Goal: Task Accomplishment & Management: Manage account settings

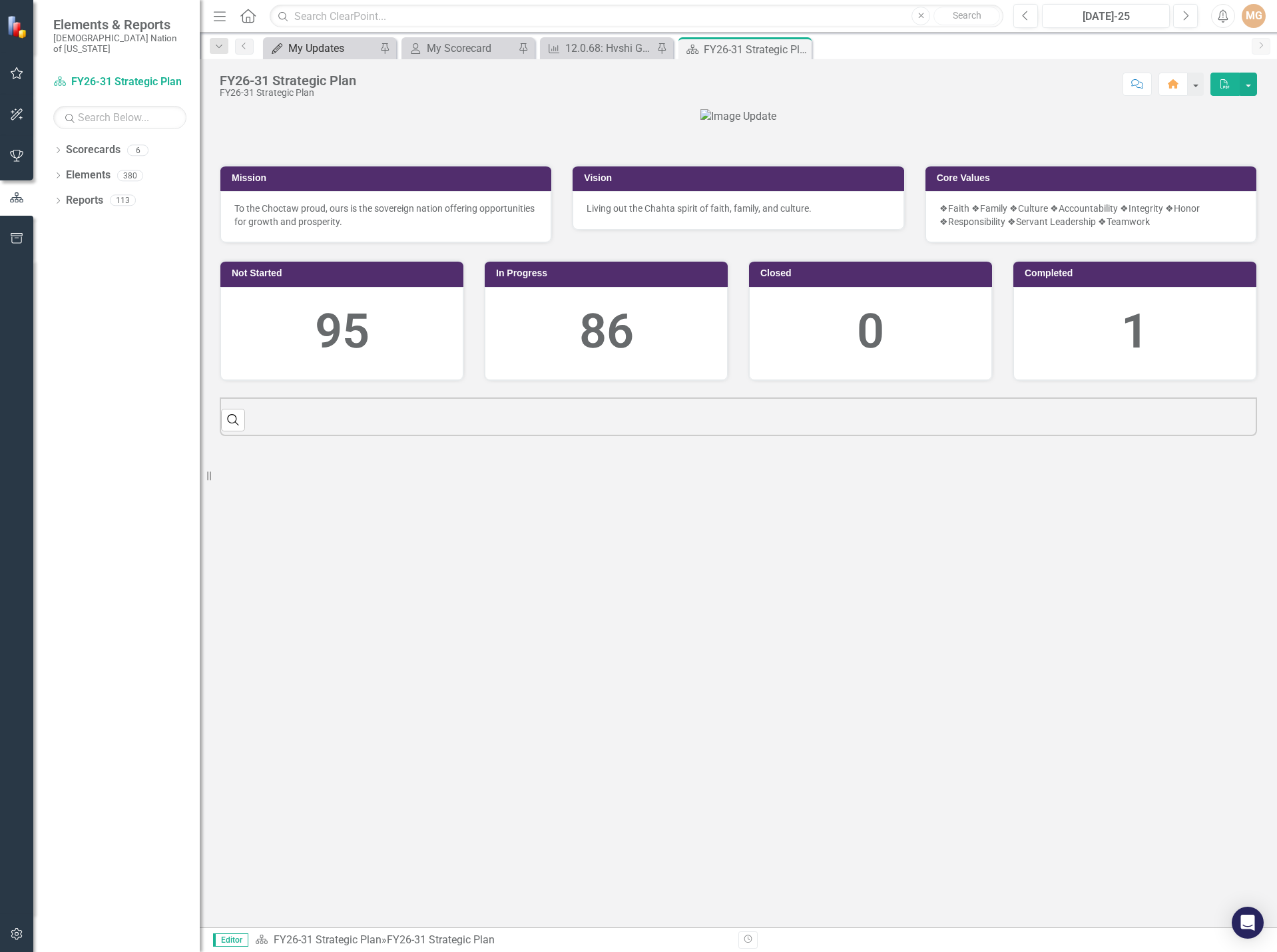
click at [316, 51] on div "My Updates" at bounding box center [332, 48] width 88 height 17
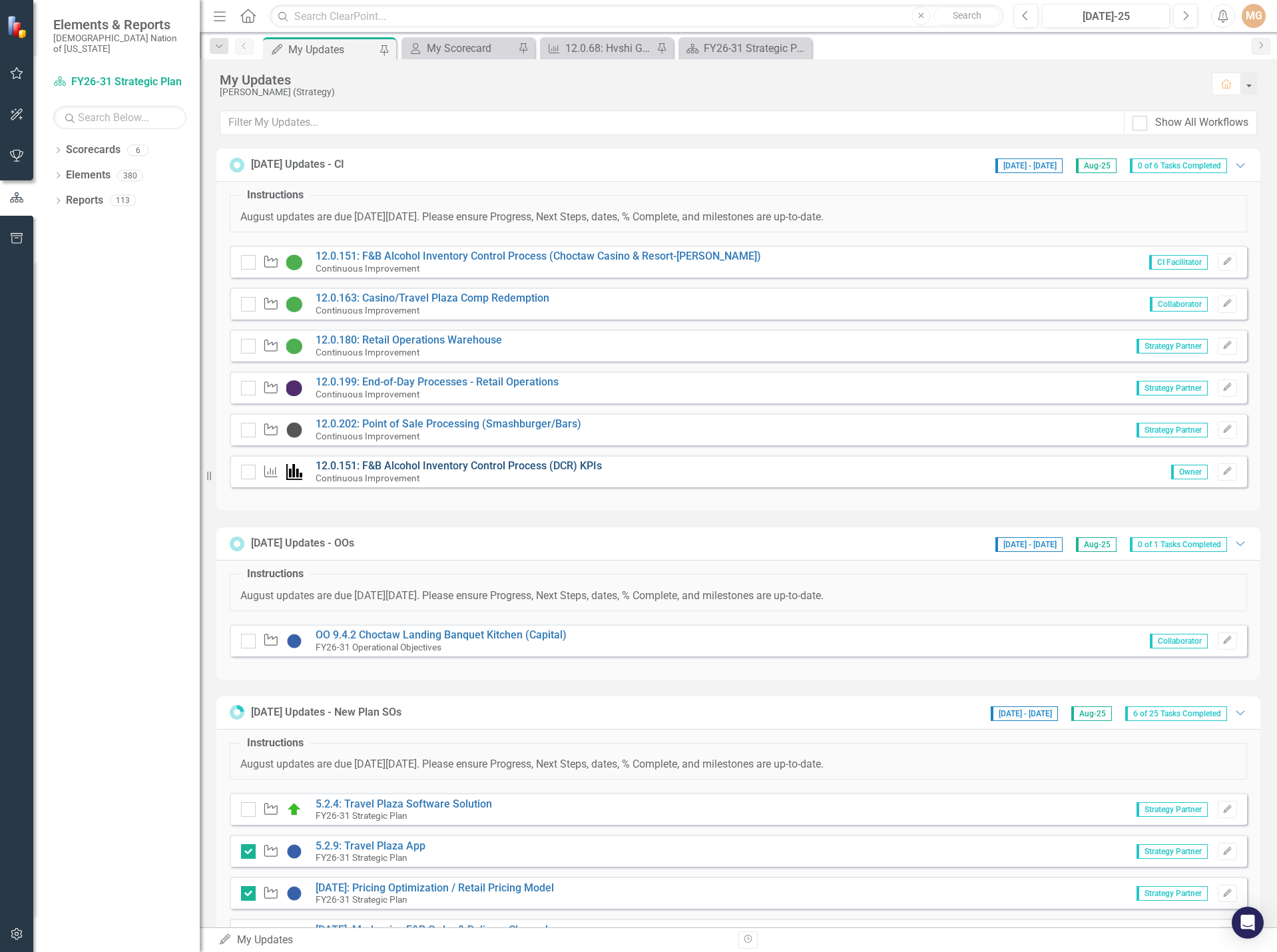
click at [495, 470] on link "12.0.151: F&B Alcohol Inventory Control Process (DCR) KPIs" at bounding box center [459, 466] width 286 height 13
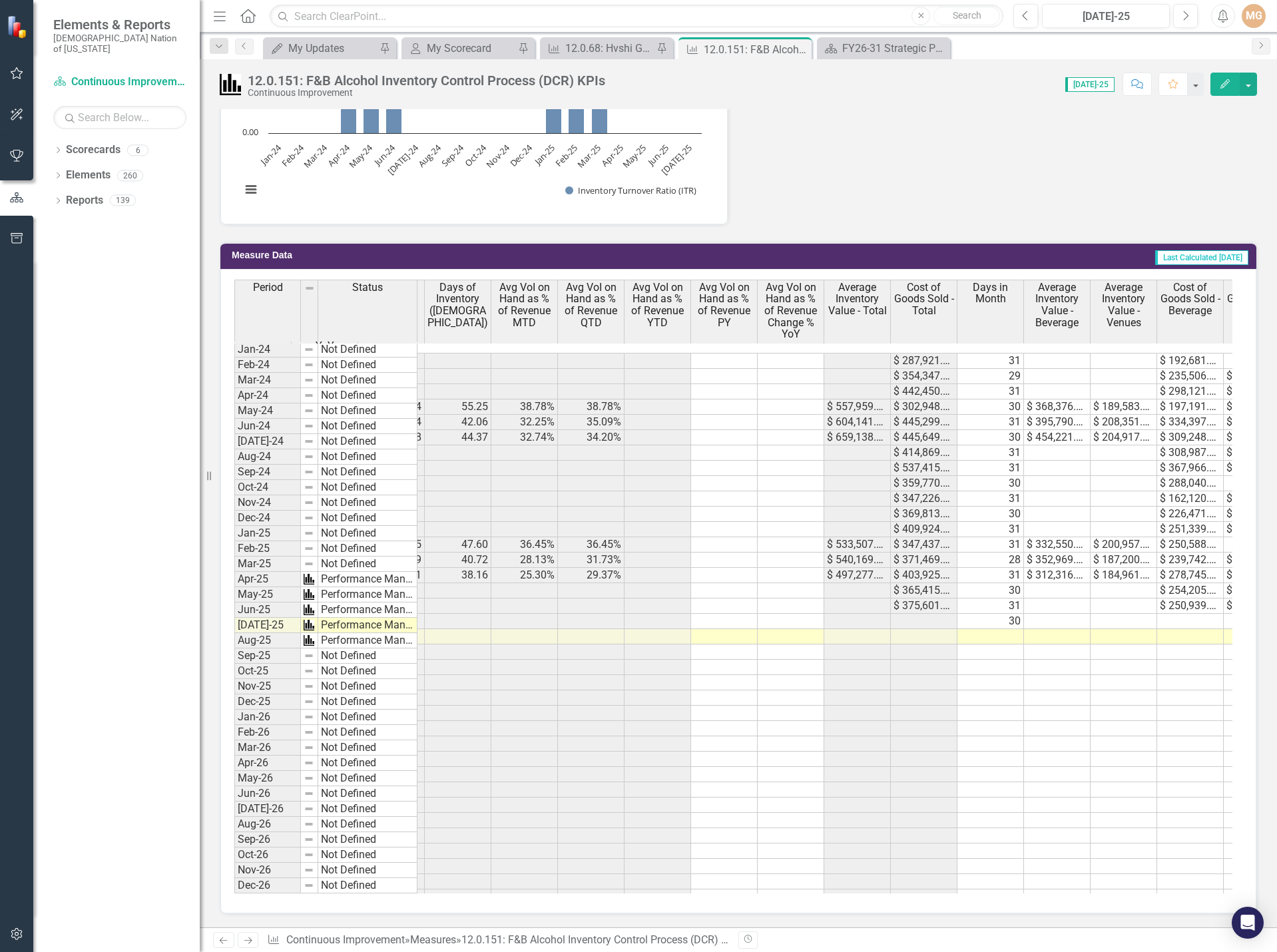
scroll to position [0, 261]
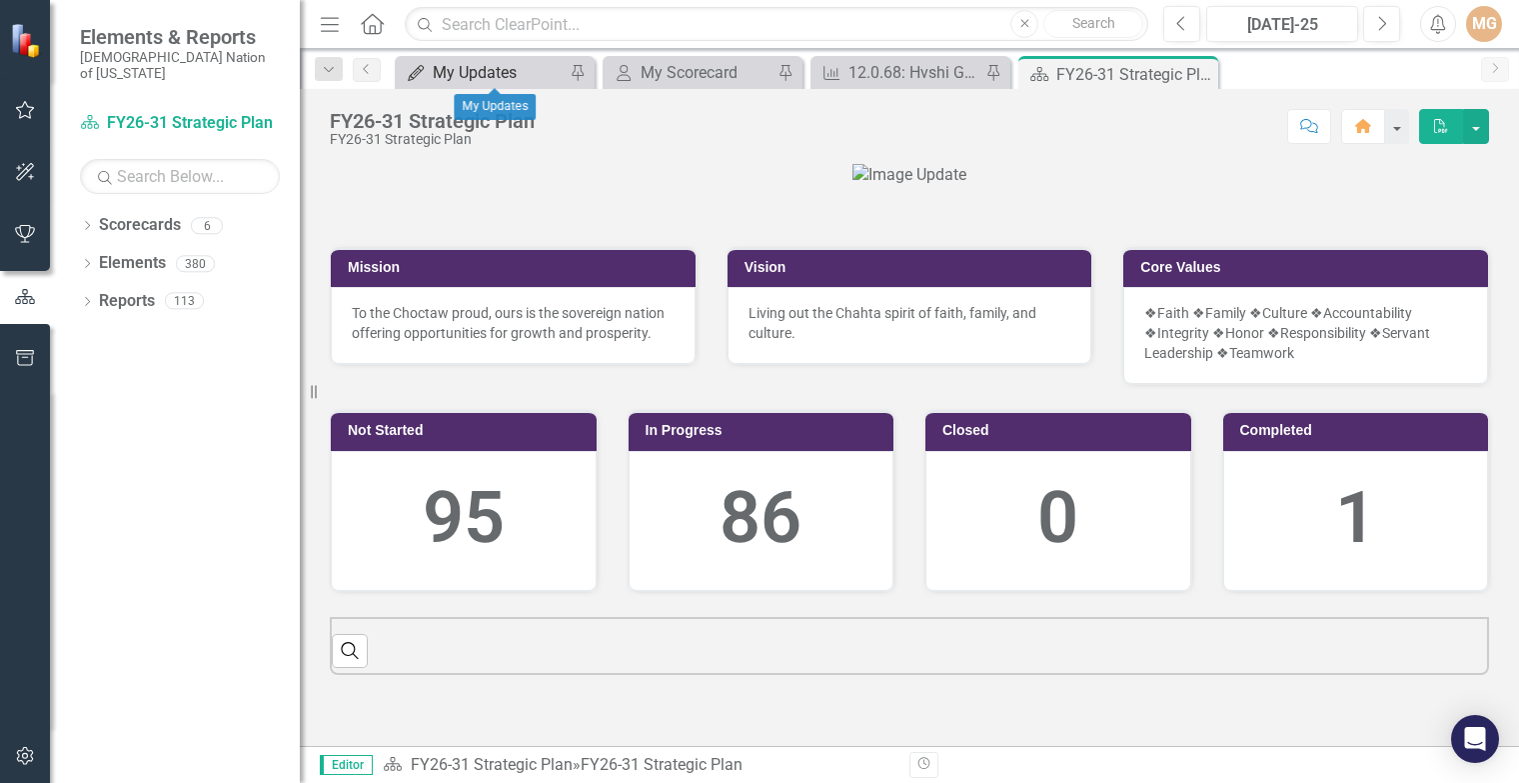
click at [451, 70] on div "My Updates" at bounding box center [499, 72] width 132 height 25
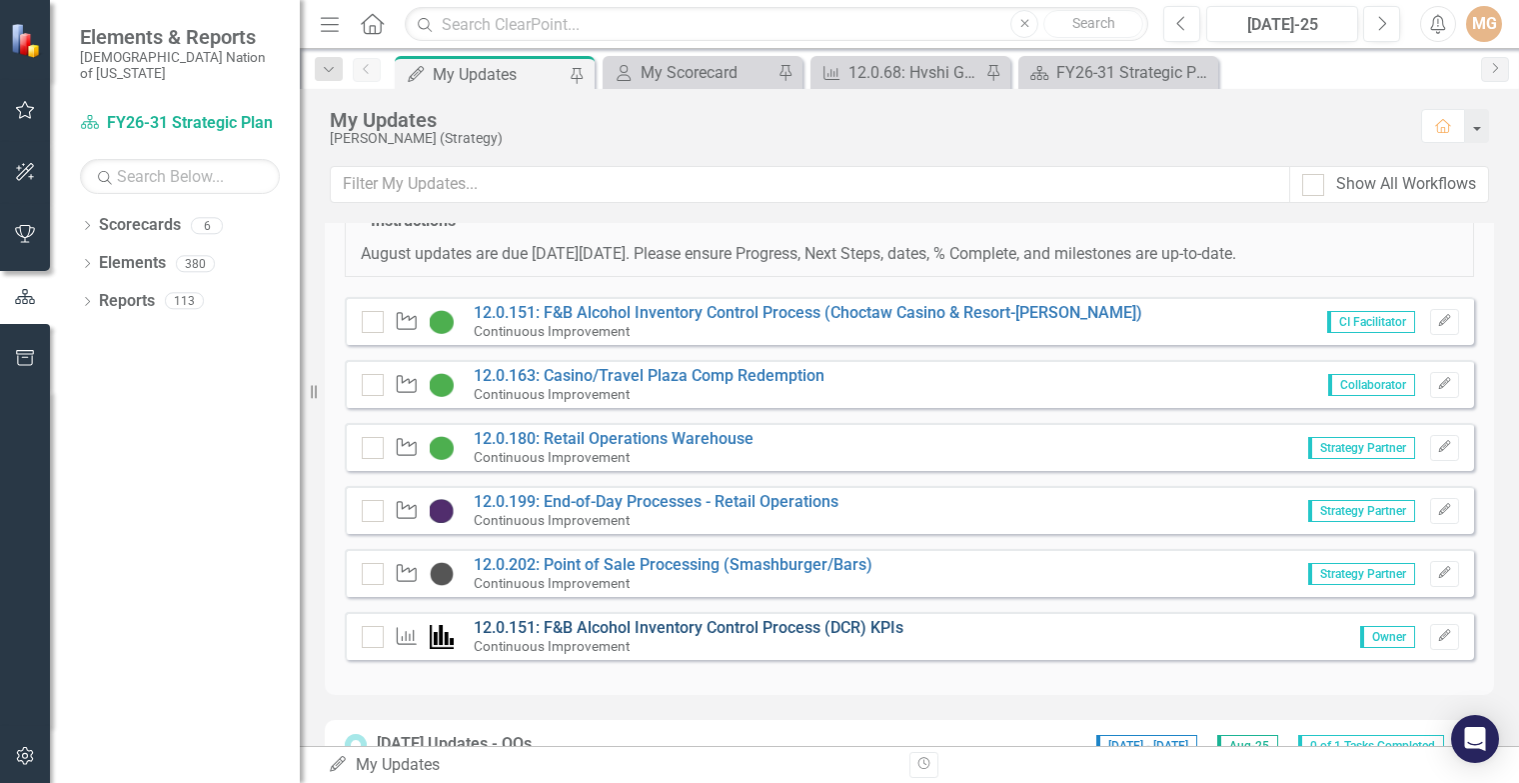
scroll to position [200, 0]
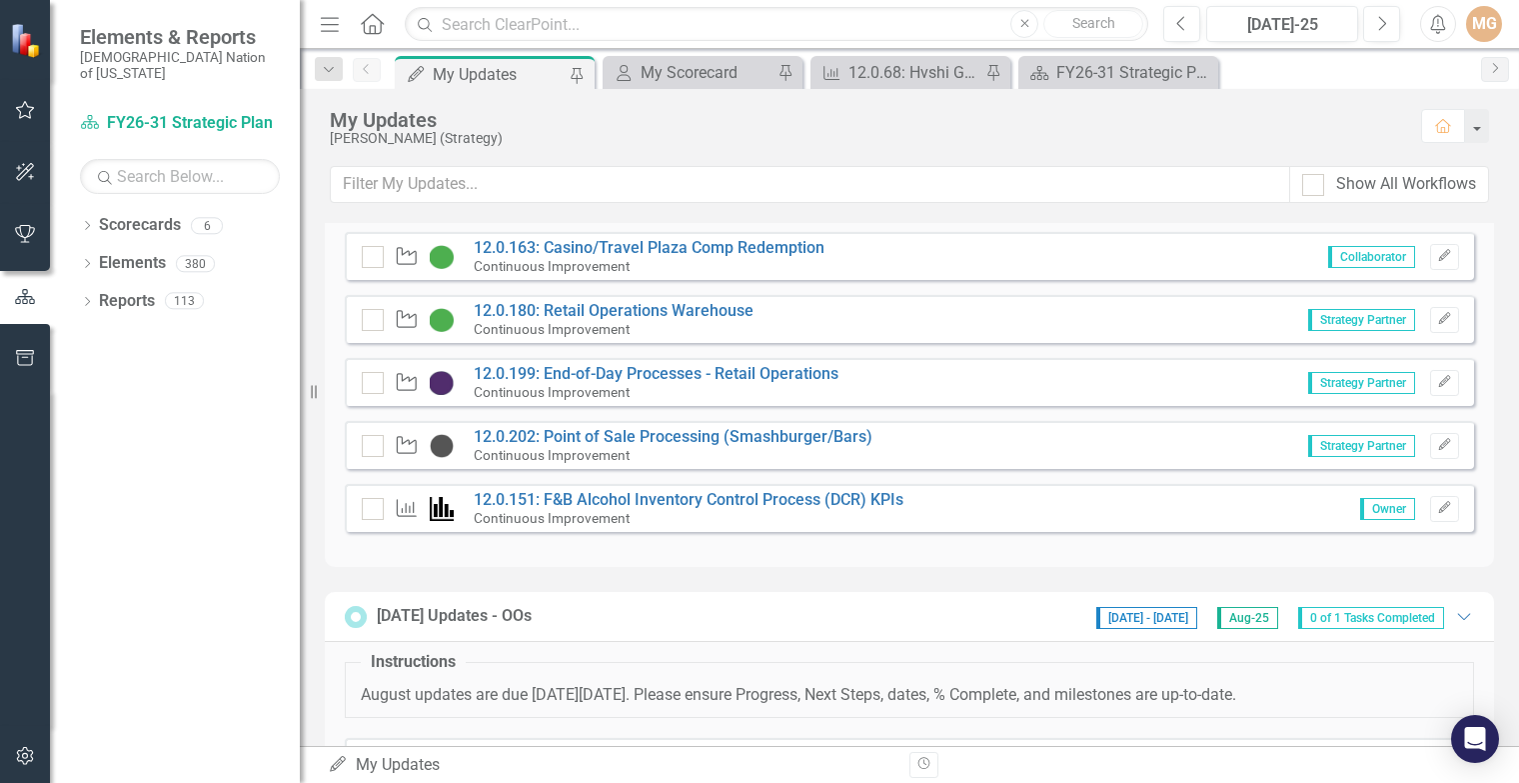
click at [652, 488] on div "Measure 12.0.151: F&B Alcohol Inventory Control Process (DCR) KPIs Continuous I…" at bounding box center [909, 508] width 1129 height 48
click at [659, 498] on link "12.0.151: F&B Alcohol Inventory Control Process (DCR) KPIs" at bounding box center [689, 499] width 430 height 19
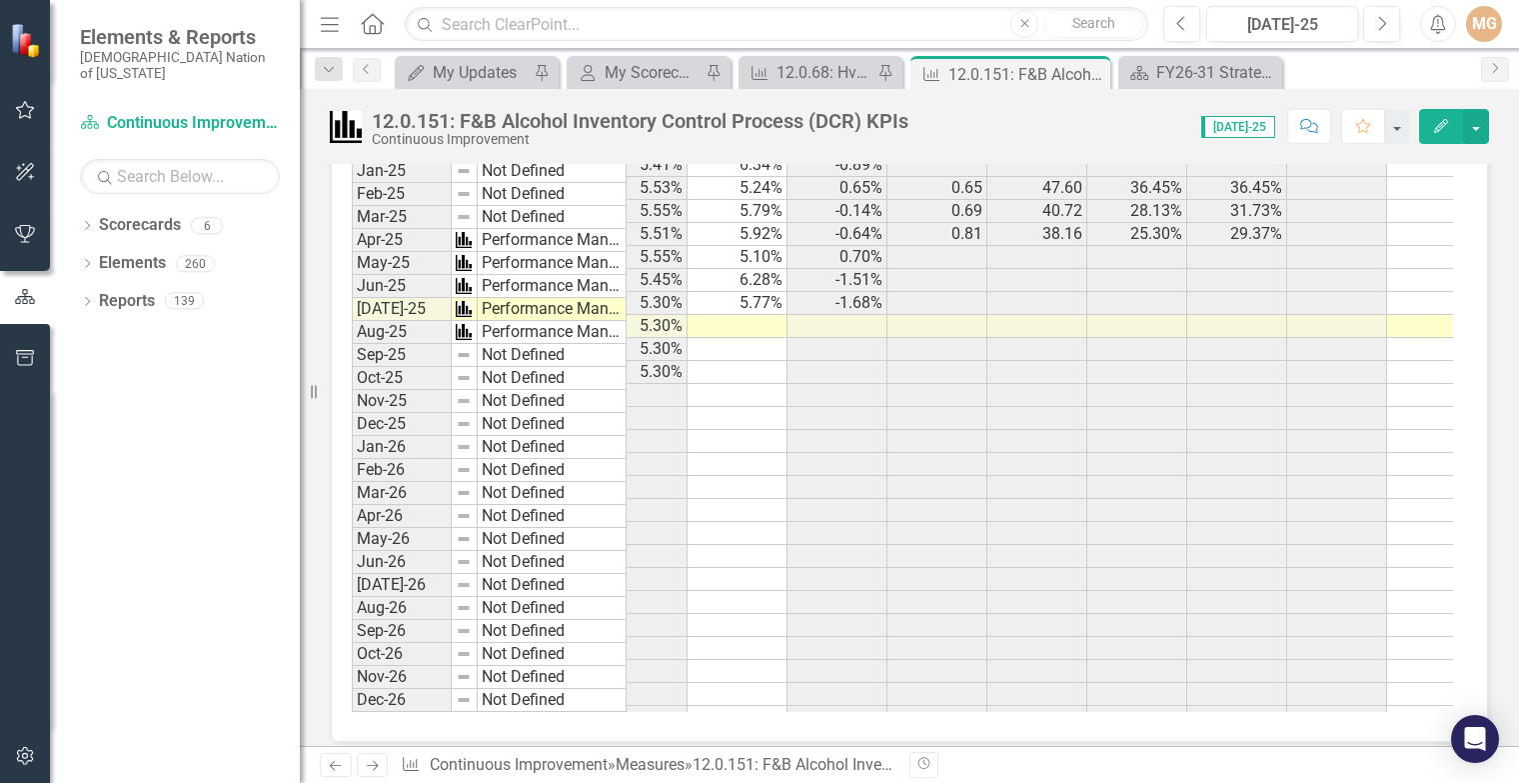
scroll to position [0, 267]
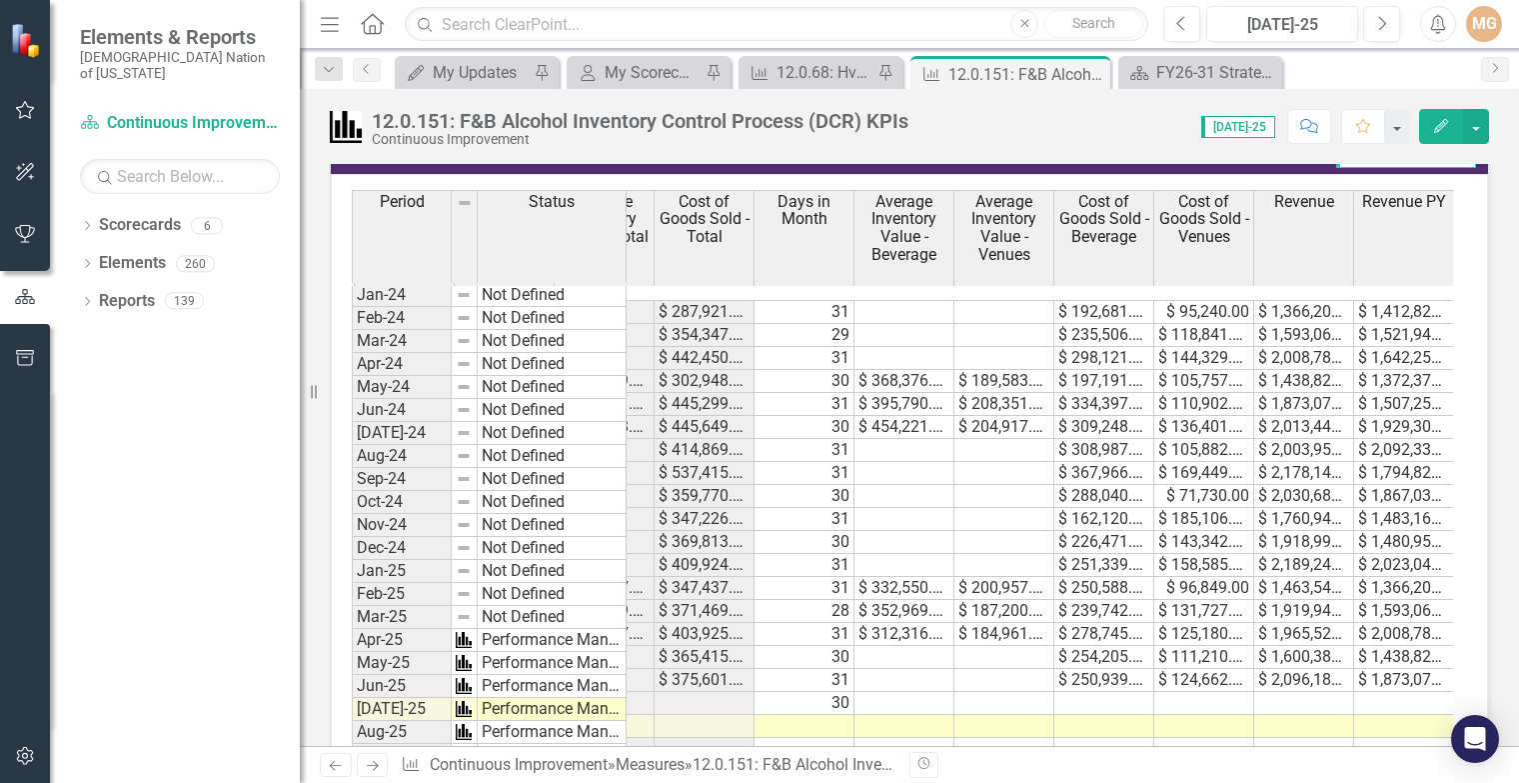
click at [1471, 187] on div "Cost of Sales (COS) as % of Revenue MTD Cost of Sales (COS) as % of Revenue QTD…" at bounding box center [909, 657] width 1157 height 967
click at [1479, 127] on button "button" at bounding box center [1476, 126] width 26 height 35
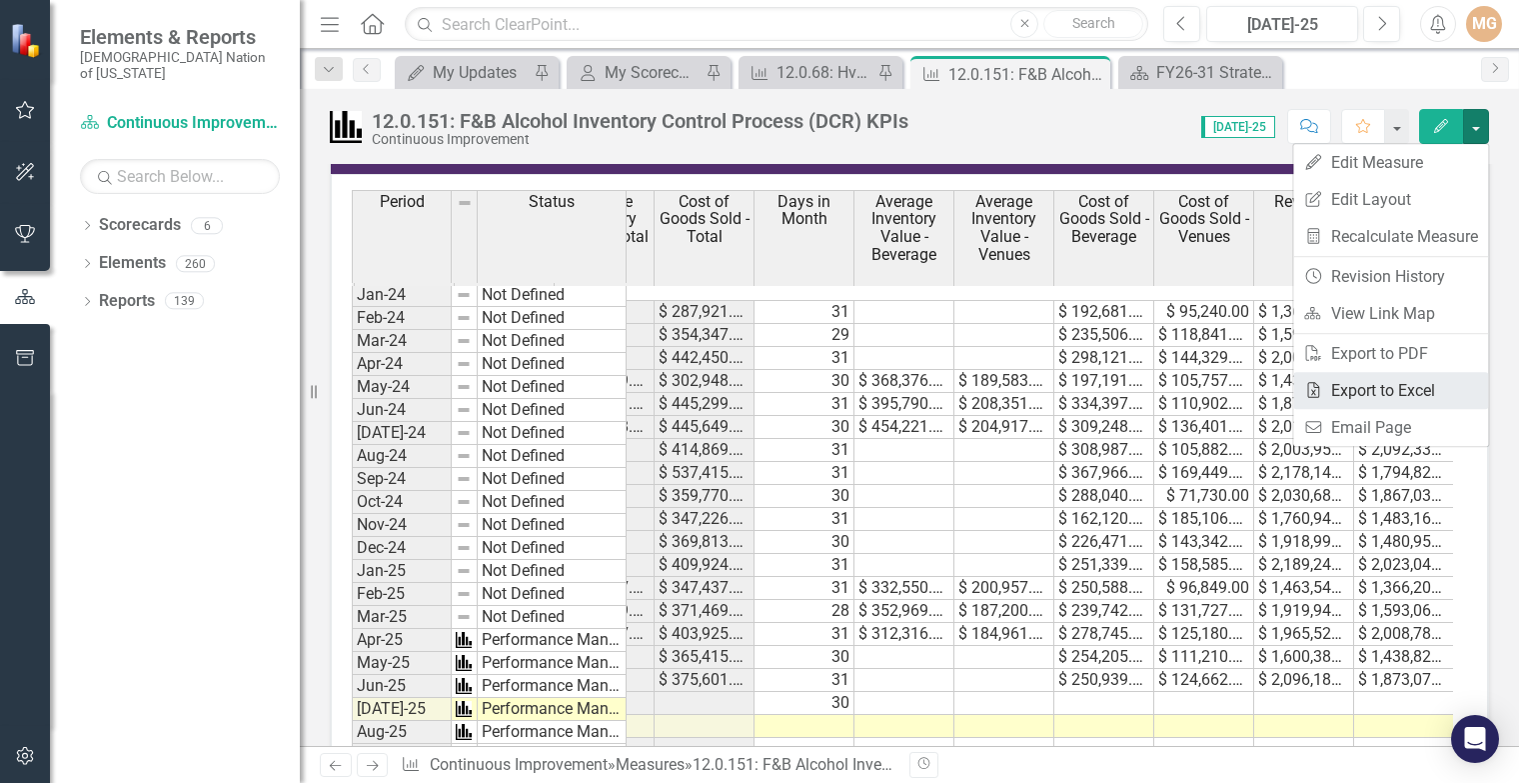
click at [1380, 399] on link "Excel Export to Excel" at bounding box center [1390, 390] width 195 height 37
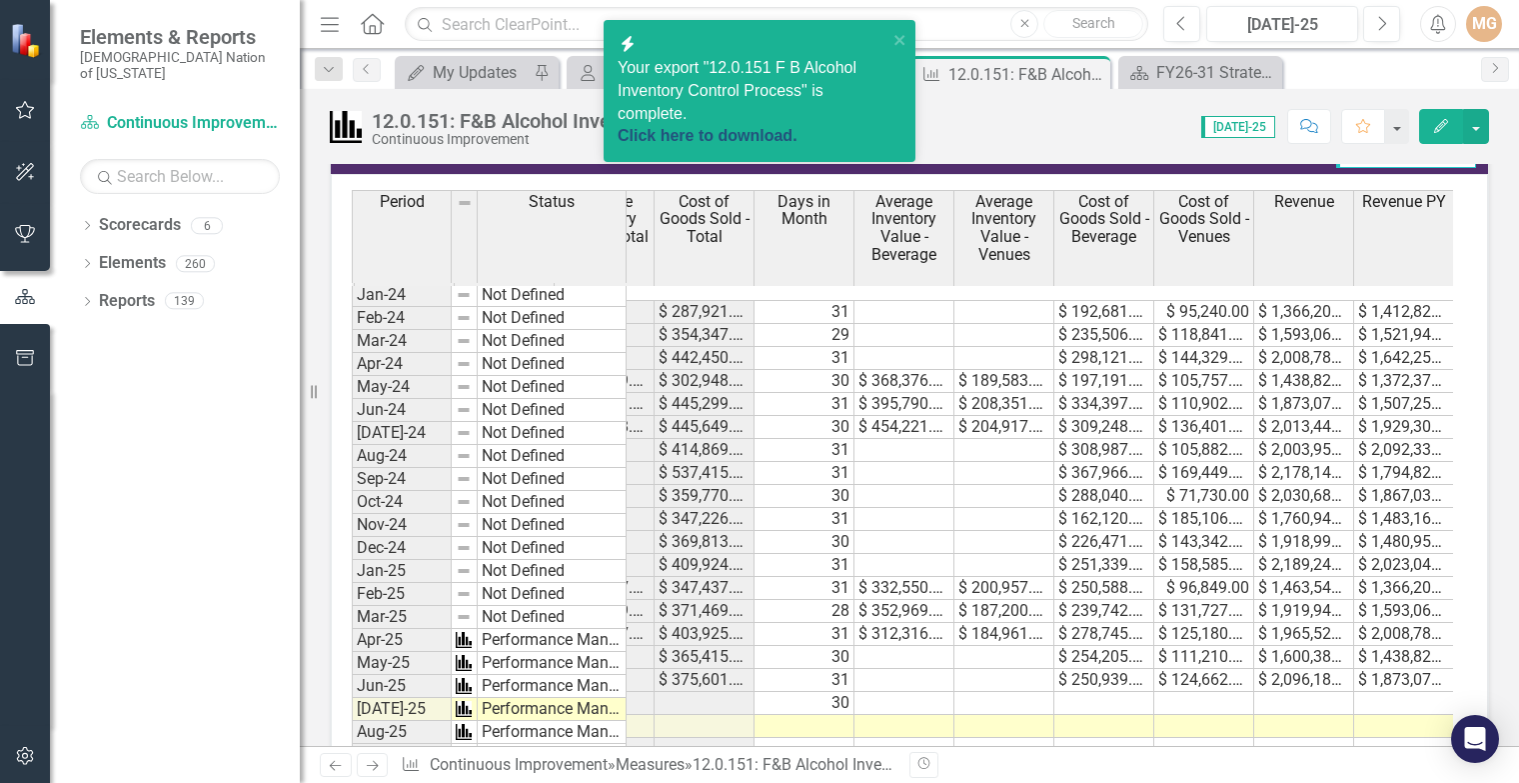
click at [764, 127] on link "Click here to download." at bounding box center [708, 135] width 180 height 17
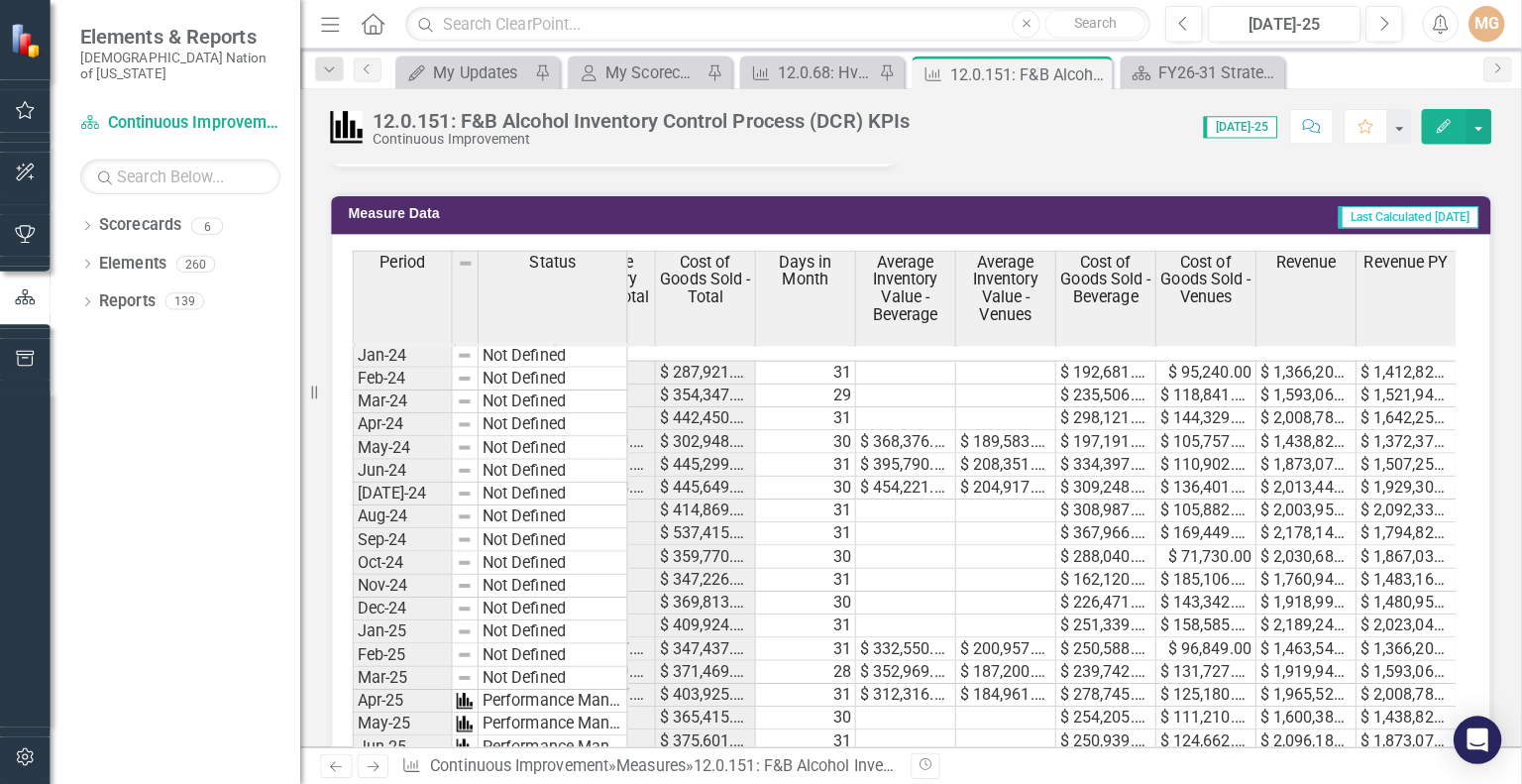
scroll to position [1478, 0]
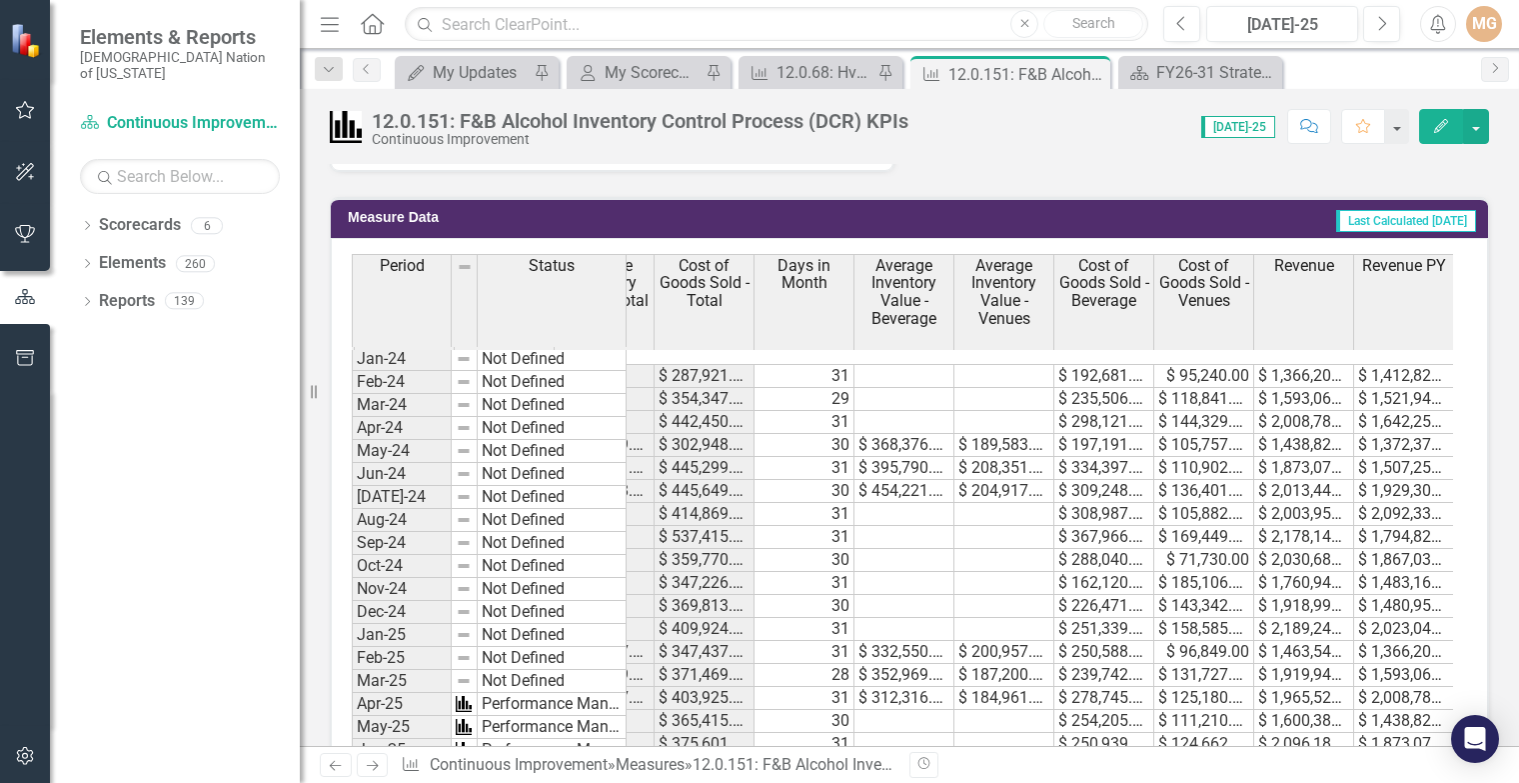
click at [967, 503] on td at bounding box center [1004, 514] width 100 height 23
click at [908, 503] on td at bounding box center [904, 514] width 100 height 23
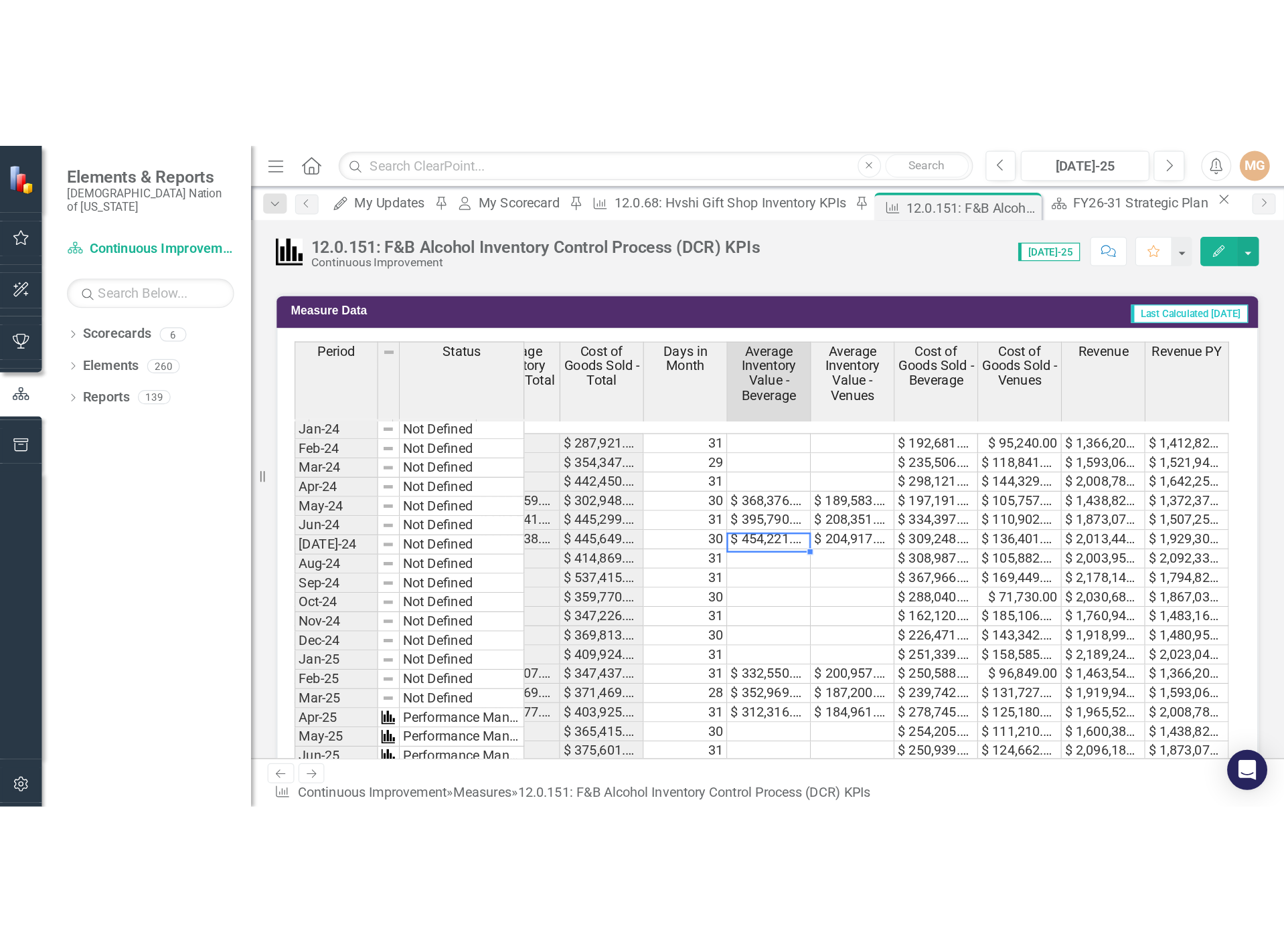
scroll to position [0, 841]
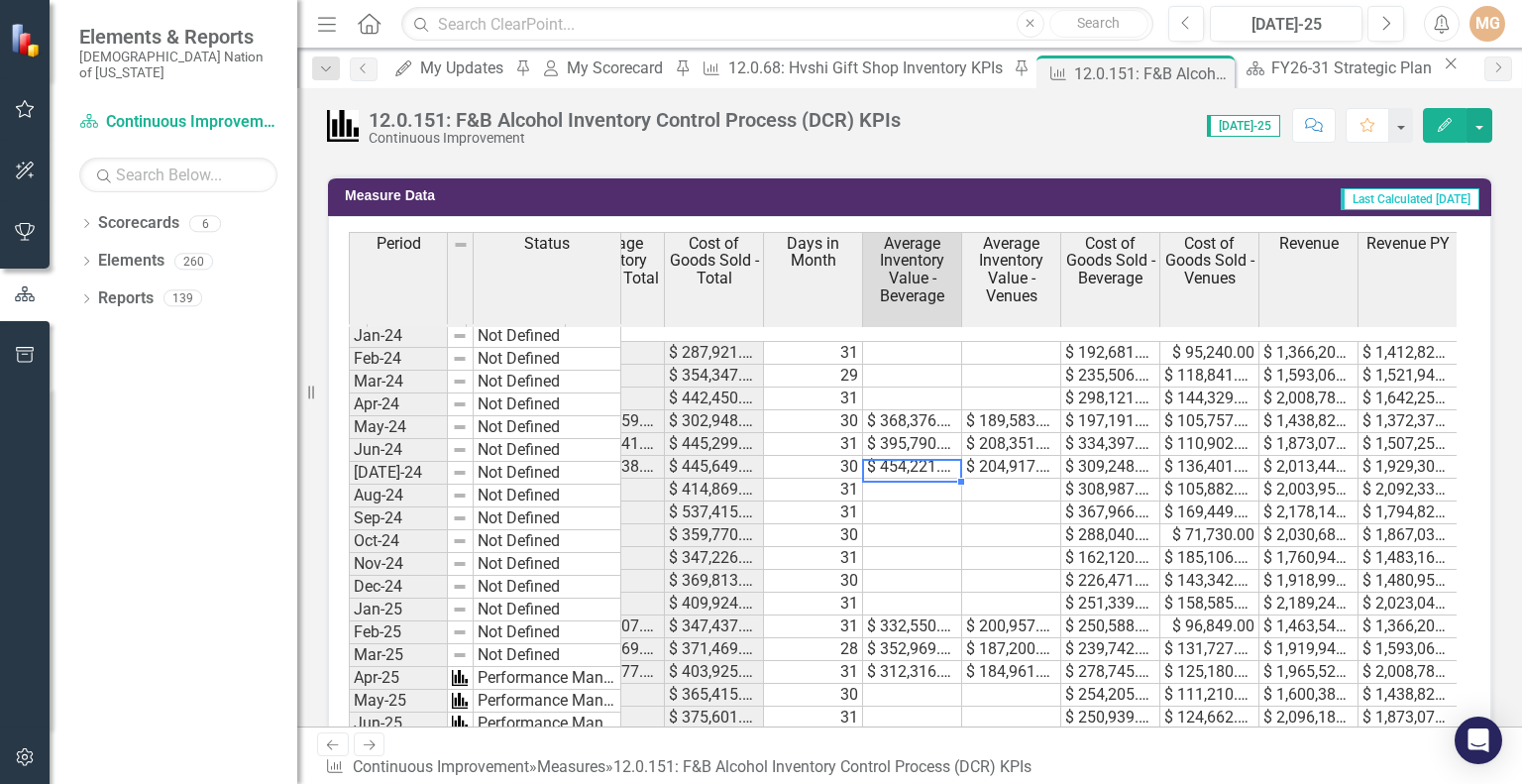
click at [987, 524] on td at bounding box center [1011, 535] width 99 height 23
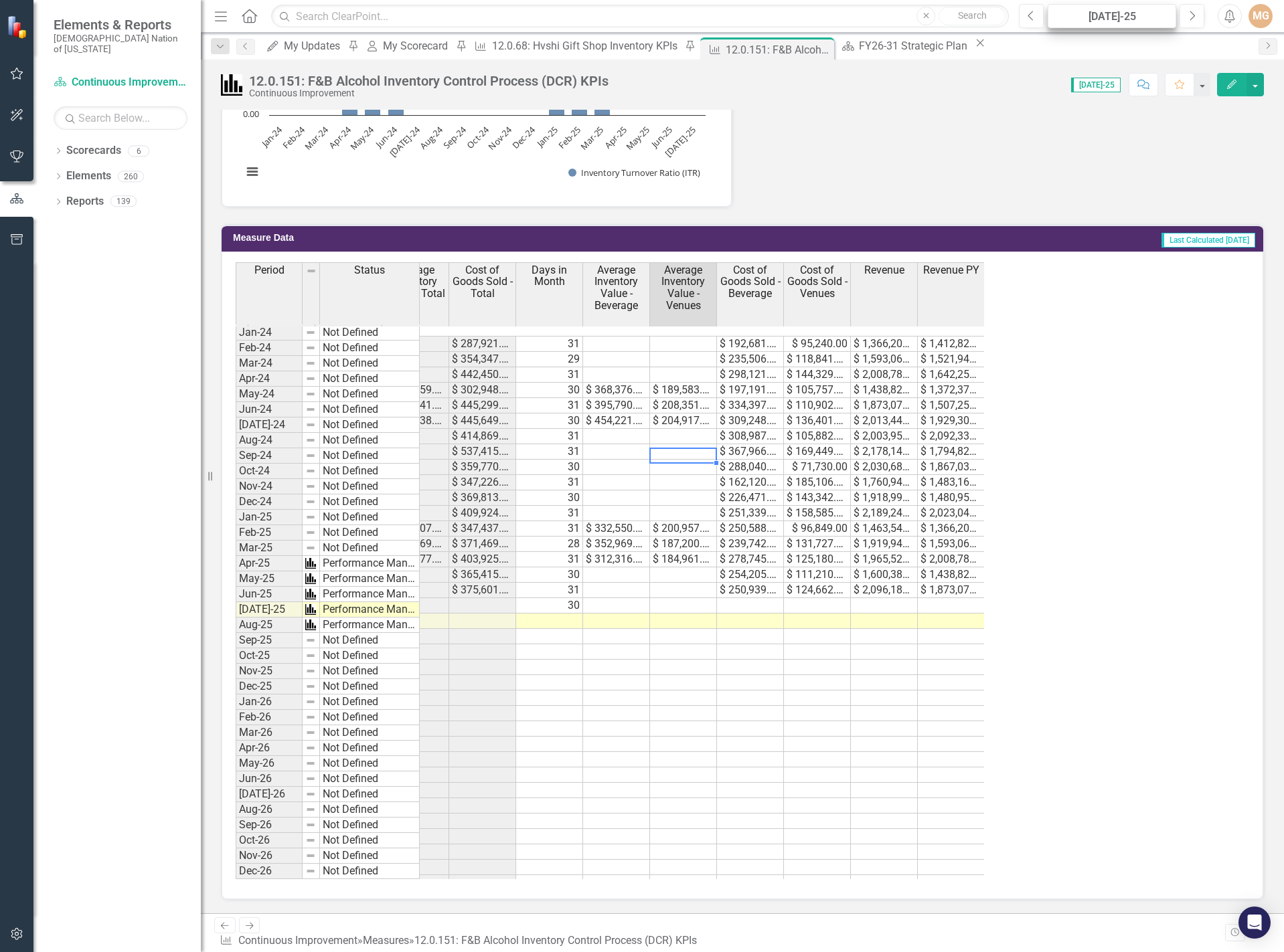
scroll to position [0, 586]
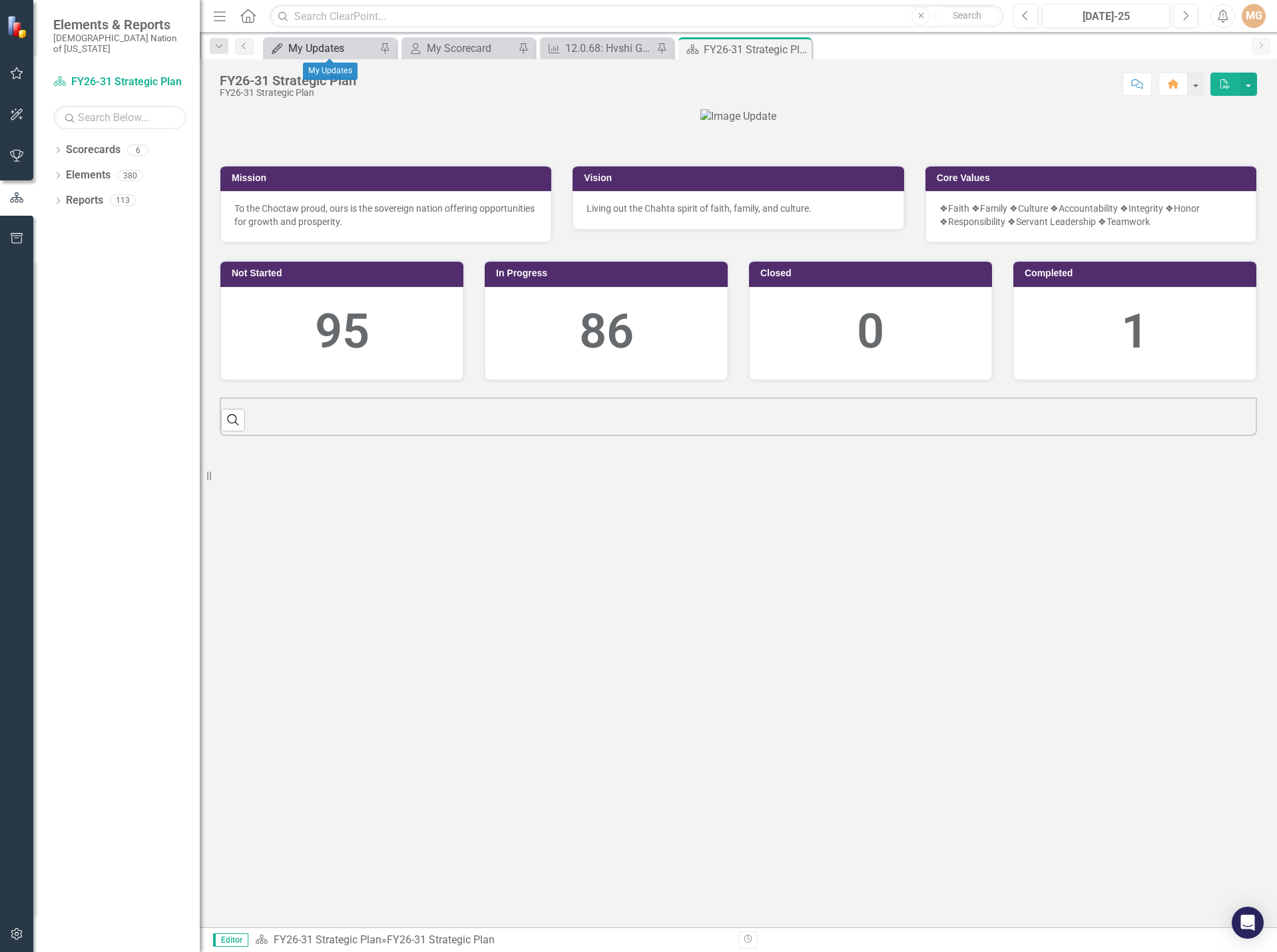
click at [334, 53] on div "My Updates" at bounding box center [332, 48] width 88 height 17
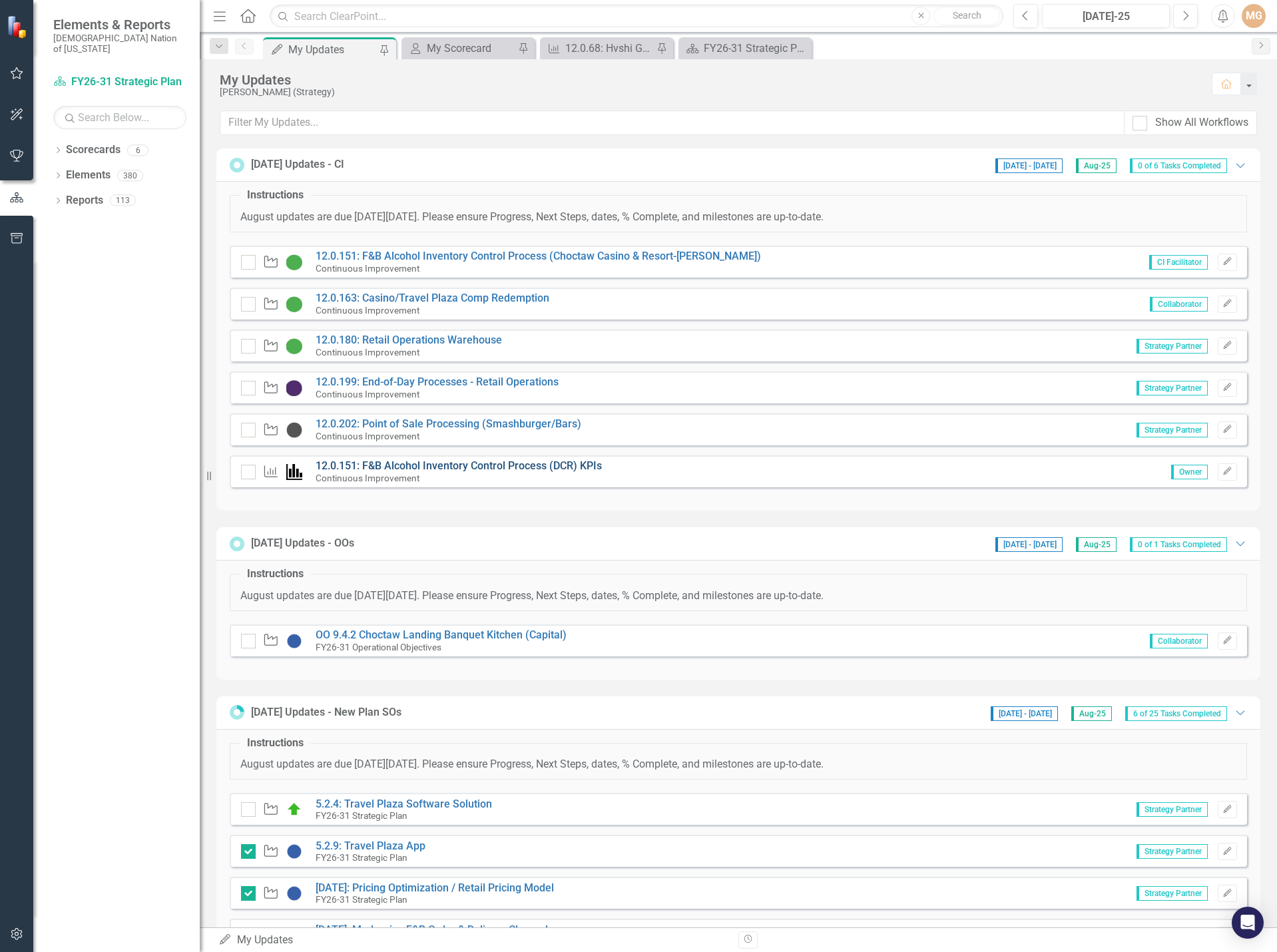
click at [486, 464] on link "12.0.151: F&B Alcohol Inventory Control Process (DCR) KPIs" at bounding box center [459, 466] width 286 height 13
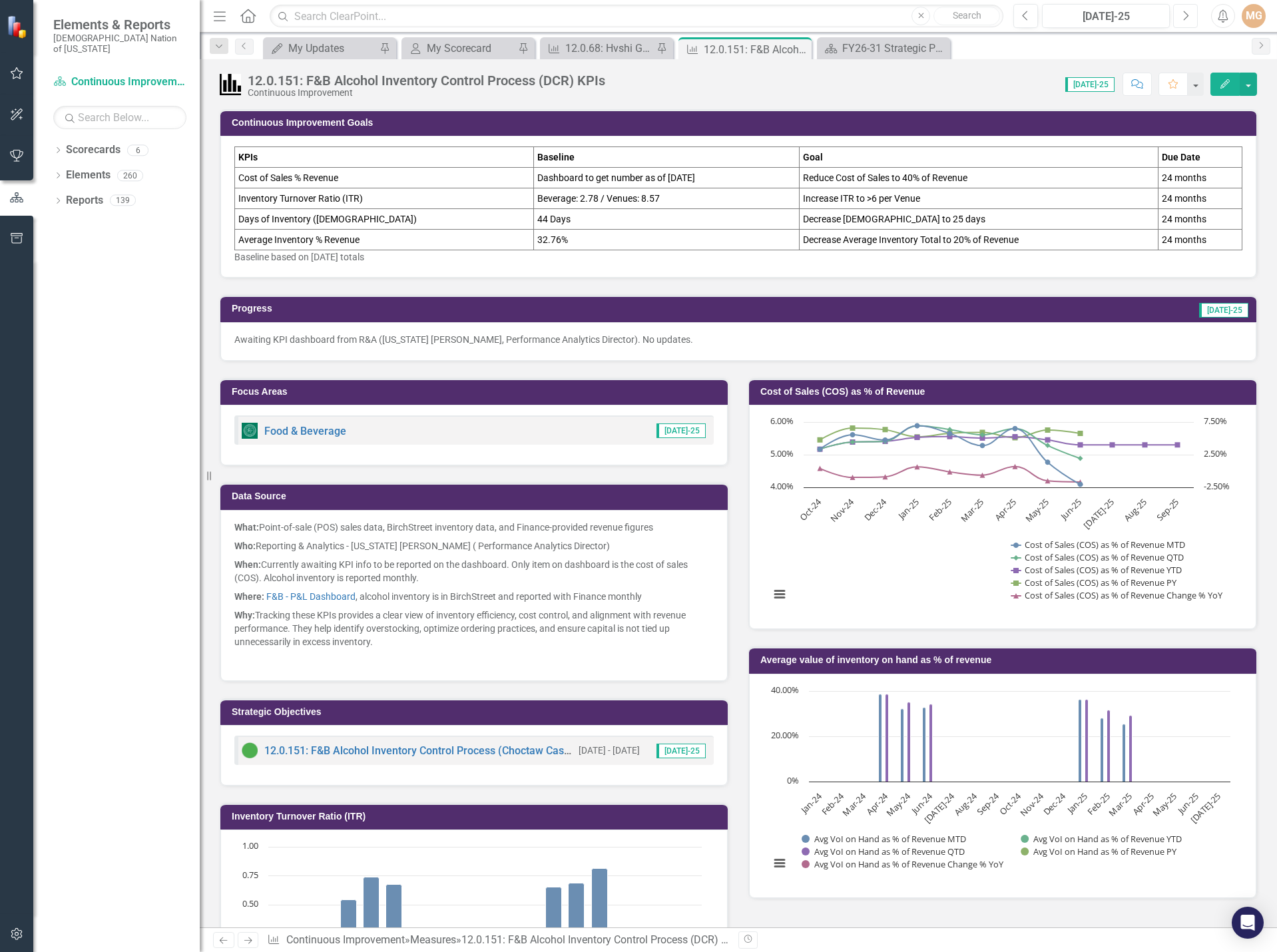
click at [1185, 18] on icon "Next" at bounding box center [1185, 16] width 7 height 12
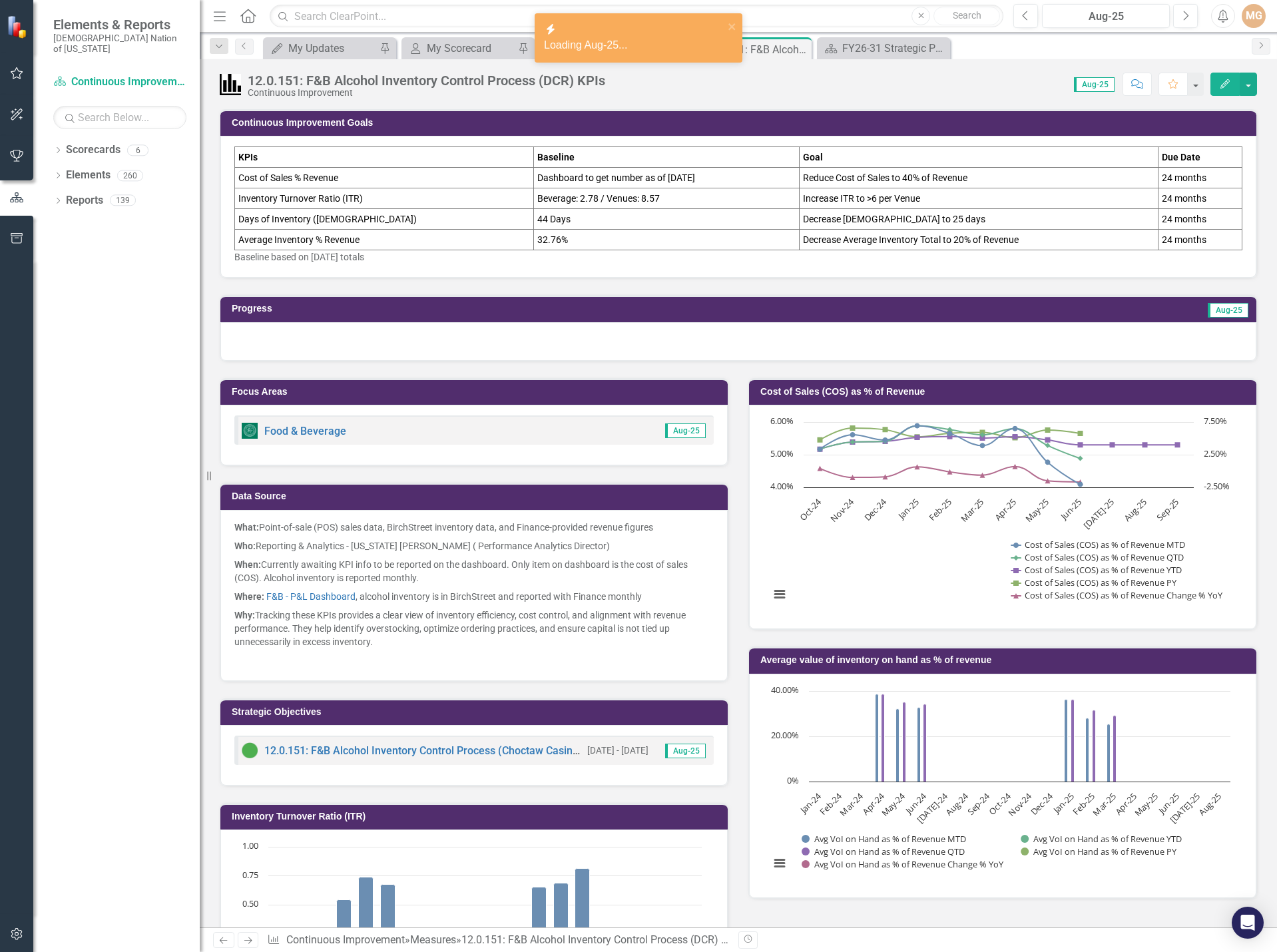
click at [473, 346] on div at bounding box center [738, 342] width 1036 height 39
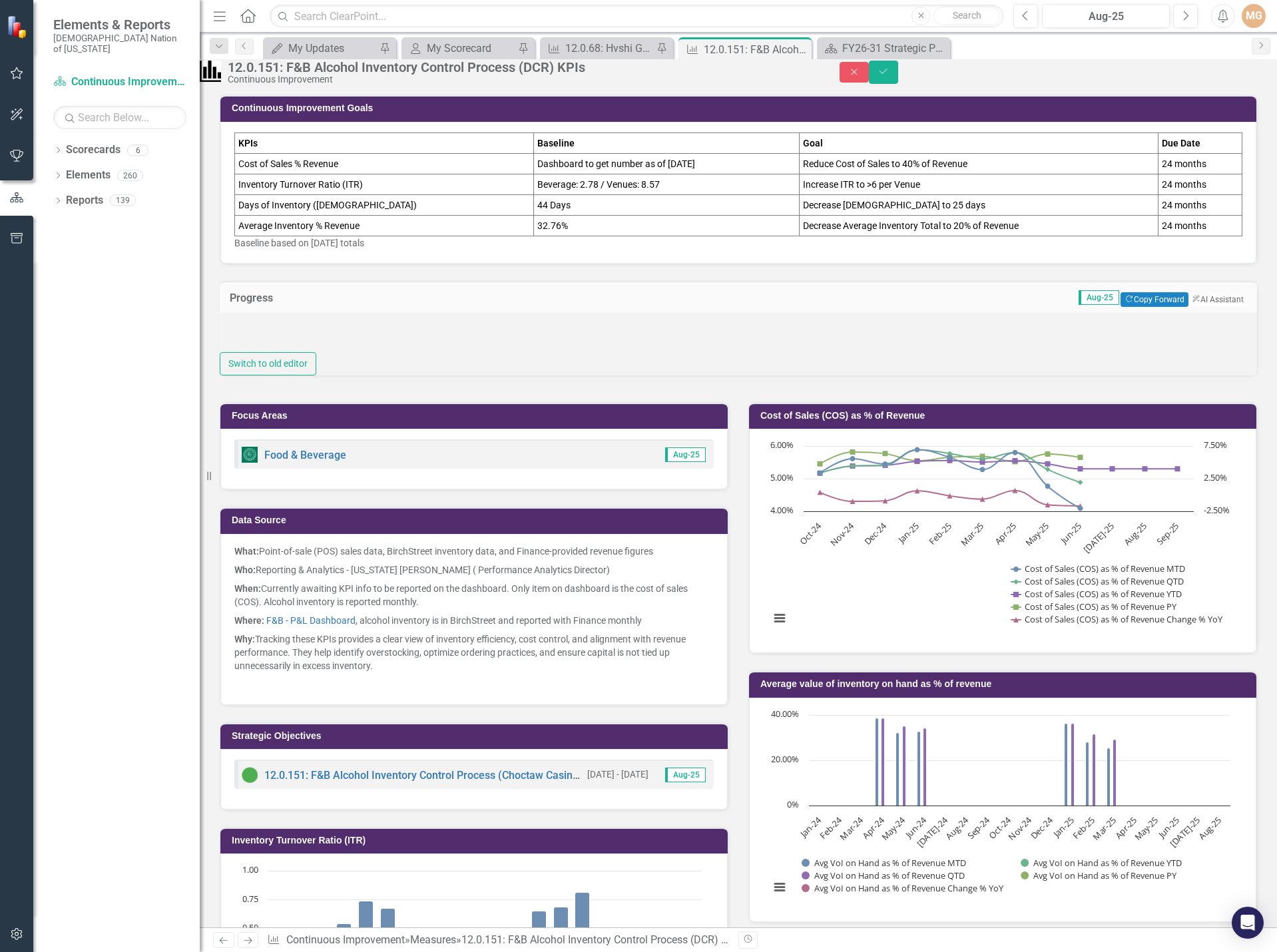
click at [463, 352] on div at bounding box center [738, 332] width 1037 height 39
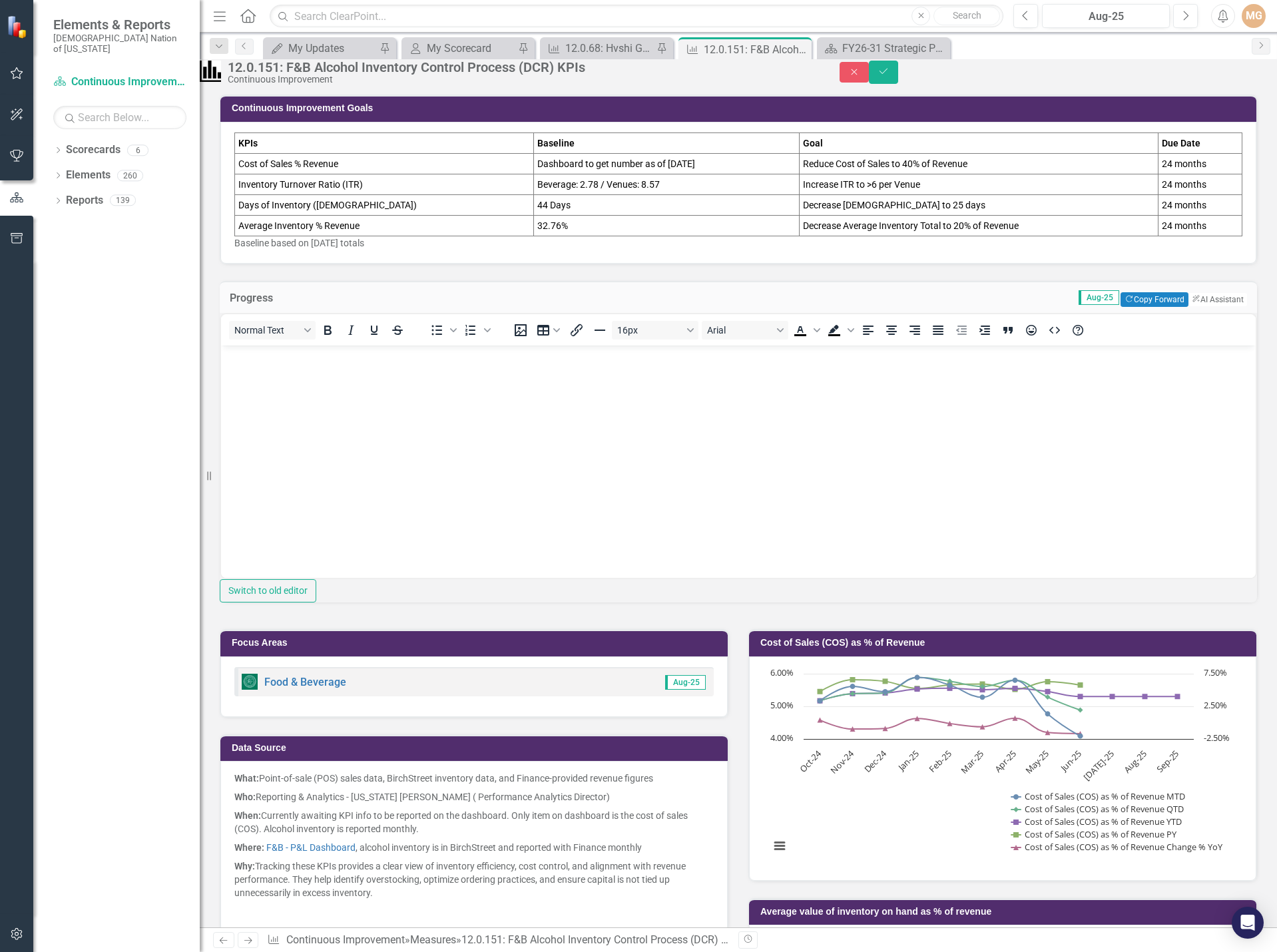
click at [427, 394] on body "Rich Text Area. Press ALT-0 for help." at bounding box center [738, 446] width 1035 height 200
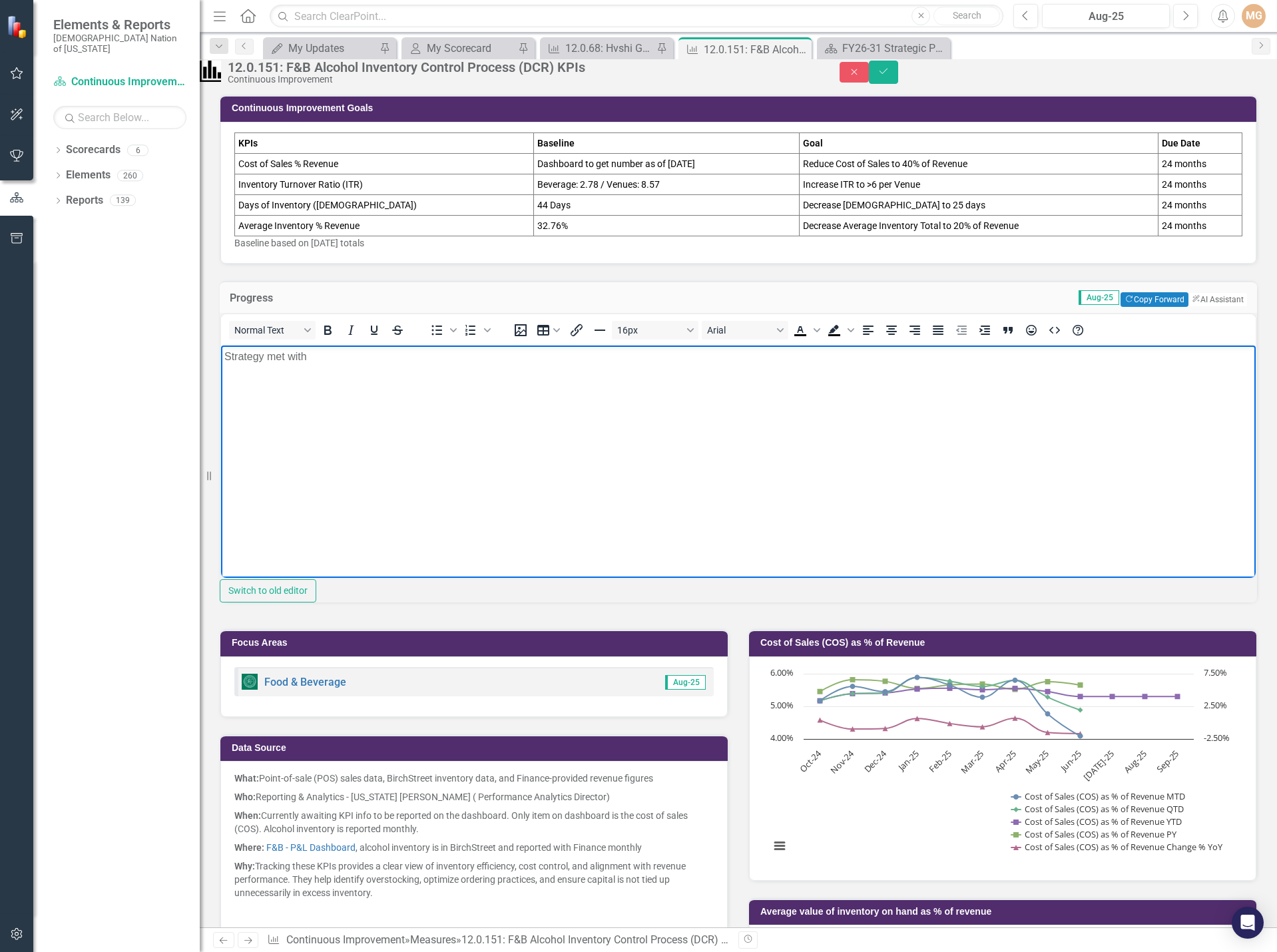
click at [371, 358] on p "Strategy met with" at bounding box center [738, 357] width 1028 height 16
